Goal: Register for event/course

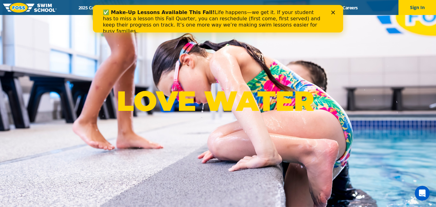
click at [333, 12] on polygon "Close" at bounding box center [333, 13] width 4 height 4
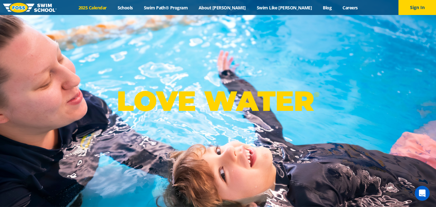
click at [112, 7] on link "2025 Calendar" at bounding box center [92, 8] width 39 height 6
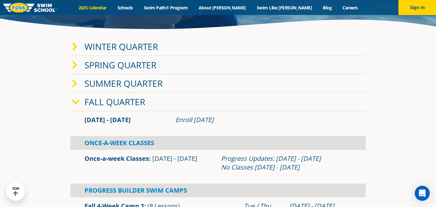
scroll to position [94, 0]
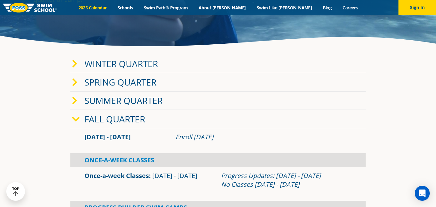
click at [74, 66] on icon at bounding box center [75, 64] width 6 height 9
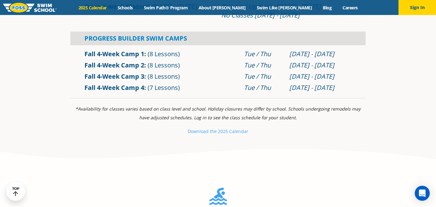
scroll to position [381, 0]
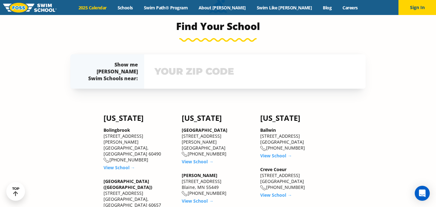
click at [188, 70] on input "text" at bounding box center [255, 71] width 204 height 18
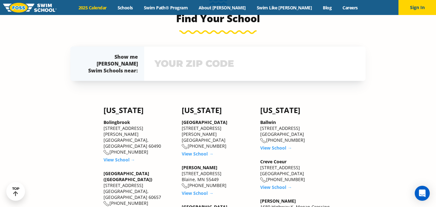
scroll to position [595, 0]
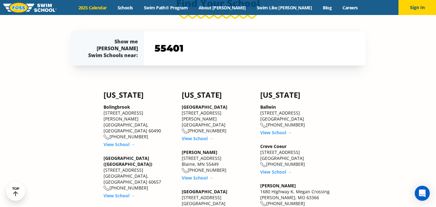
type input "55401"
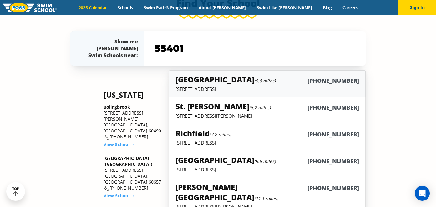
click at [254, 82] on small "(6.0 miles)" at bounding box center [264, 81] width 21 height 6
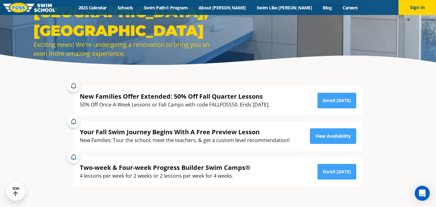
scroll to position [75, 0]
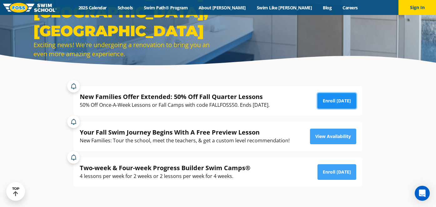
click at [335, 97] on link "Enroll [DATE]" at bounding box center [336, 101] width 39 height 16
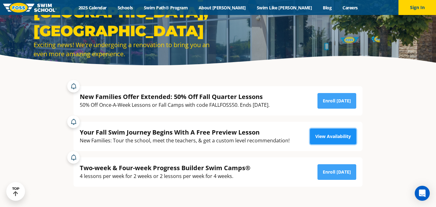
click at [329, 140] on link "View Availability" at bounding box center [333, 137] width 46 height 16
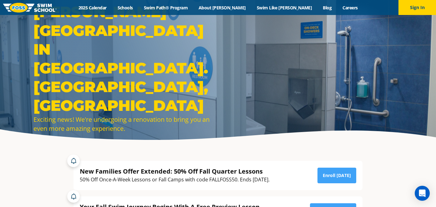
click at [198, 43] on h1 "FOSS SWIM SCHOOL IN ST. LOUIS PARK, MN" at bounding box center [123, 58] width 181 height 112
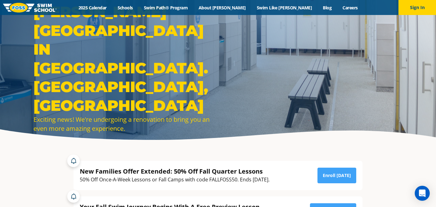
click at [161, 69] on h1 "FOSS SWIM SCHOOL IN ST. LOUIS PARK, MN" at bounding box center [123, 58] width 181 height 112
click at [112, 9] on link "2025 Calendar" at bounding box center [92, 8] width 39 height 6
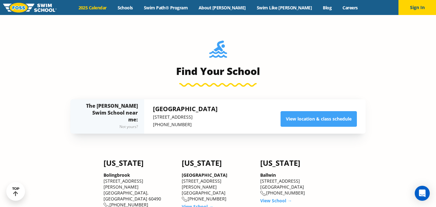
scroll to position [445, 0]
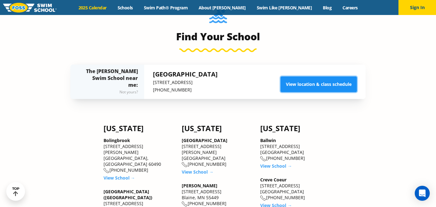
click at [301, 89] on link "View location & class schedule" at bounding box center [318, 85] width 76 height 16
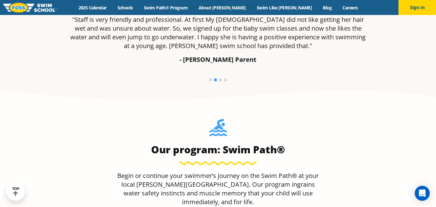
scroll to position [366, 0]
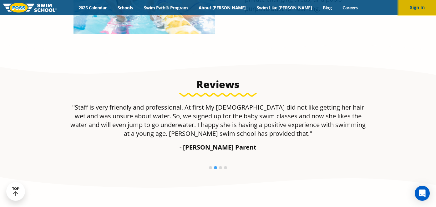
click at [415, 7] on button "Sign In" at bounding box center [416, 7] width 37 height 15
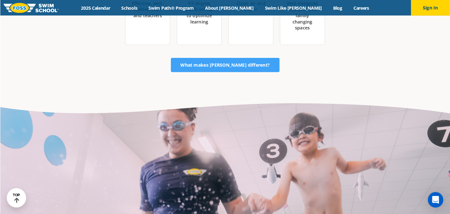
scroll to position [1076, 0]
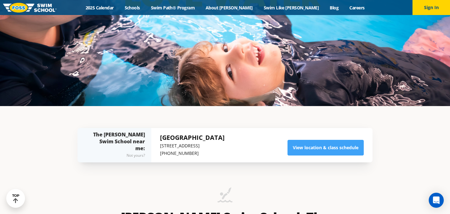
scroll to position [98, 0]
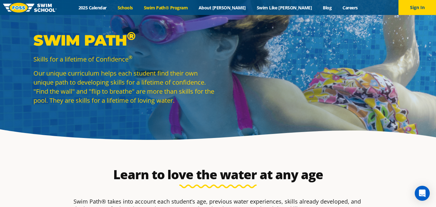
click at [138, 6] on link "Schools" at bounding box center [125, 8] width 26 height 6
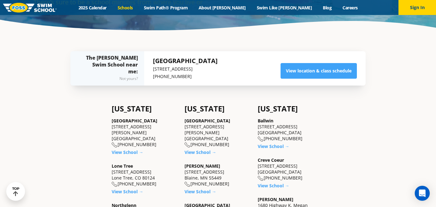
scroll to position [80, 0]
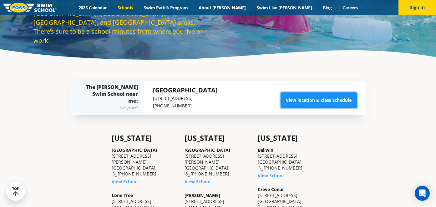
click at [290, 102] on link "View location & class schedule" at bounding box center [318, 100] width 76 height 16
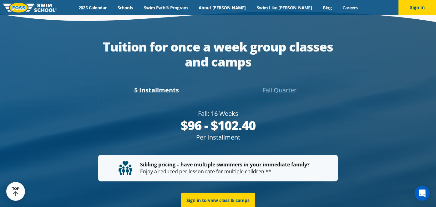
scroll to position [1139, 0]
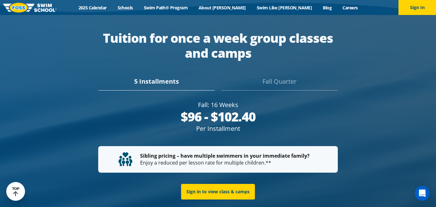
click at [270, 77] on div "Fall Quarter" at bounding box center [279, 84] width 117 height 14
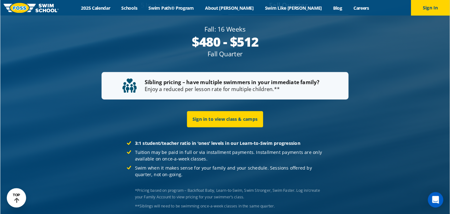
scroll to position [1225, 0]
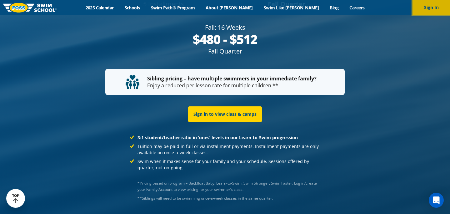
click at [422, 11] on button "Sign In" at bounding box center [430, 7] width 37 height 15
